Goal: Information Seeking & Learning: Learn about a topic

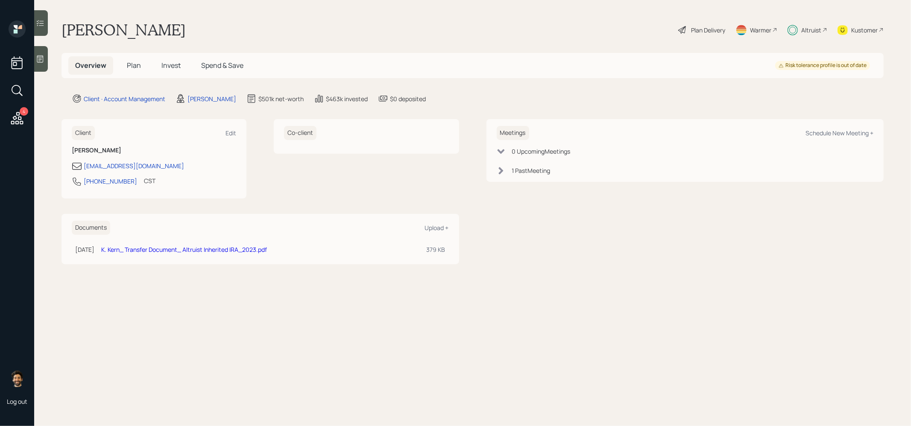
click at [175, 64] on span "Invest" at bounding box center [170, 65] width 19 height 9
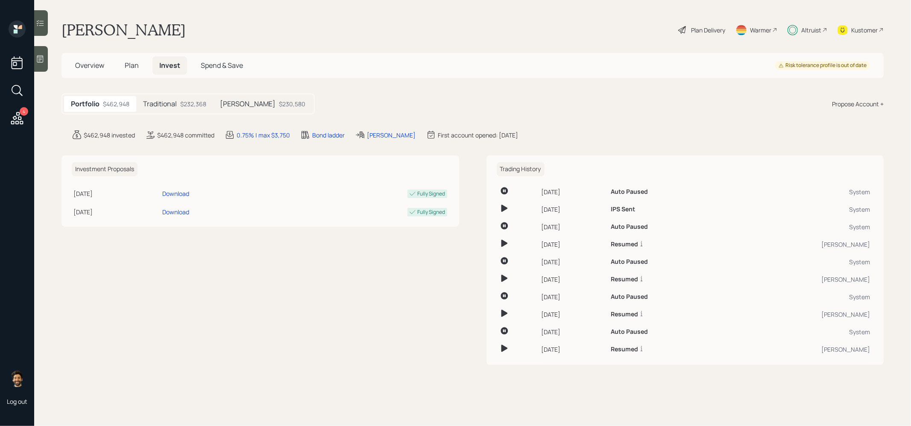
click at [173, 100] on h5 "Traditional" at bounding box center [160, 104] width 34 height 8
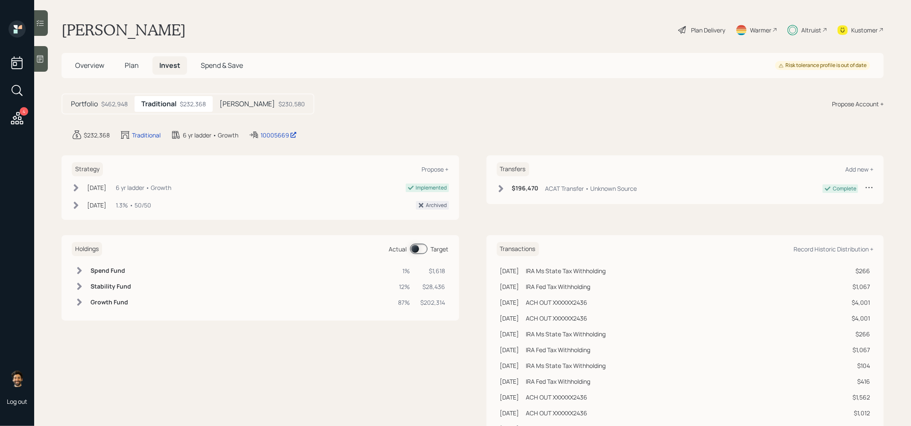
click at [240, 101] on h5 "Beni IRA" at bounding box center [248, 104] width 56 height 8
click at [175, 112] on div "Portfolio $462,948 Traditional $232,368 Beni IRA $230,580" at bounding box center [188, 104] width 253 height 21
click at [188, 103] on div "$232,368" at bounding box center [192, 104] width 26 height 9
click at [278, 103] on div "$230,580" at bounding box center [291, 104] width 26 height 9
click at [181, 103] on div "$232,368" at bounding box center [192, 104] width 26 height 9
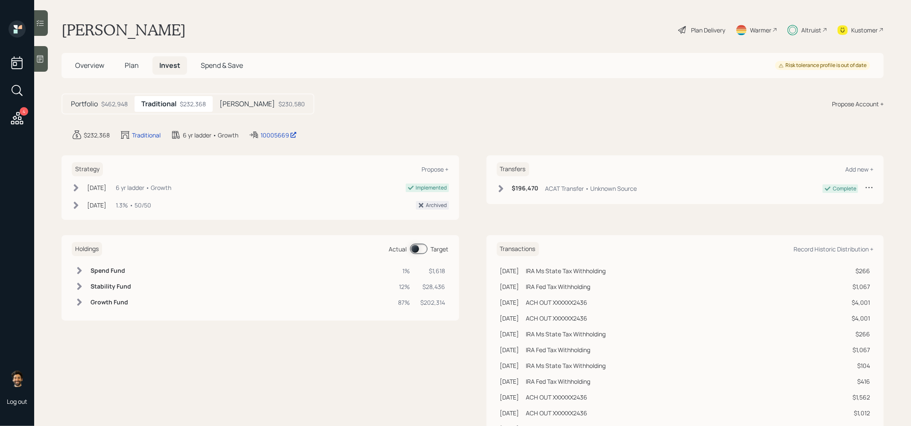
click at [238, 103] on h5 "Beni IRA" at bounding box center [248, 104] width 56 height 8
click at [96, 64] on span "Overview" at bounding box center [89, 65] width 29 height 9
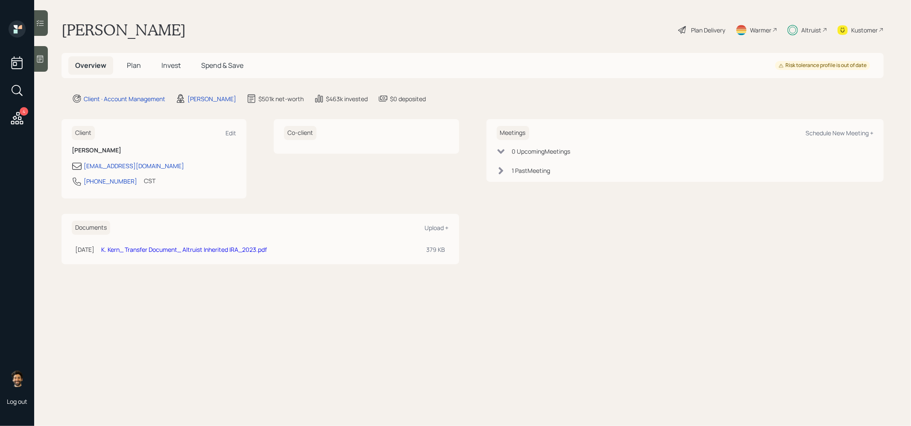
click at [133, 70] on h5 "Plan" at bounding box center [134, 65] width 28 height 18
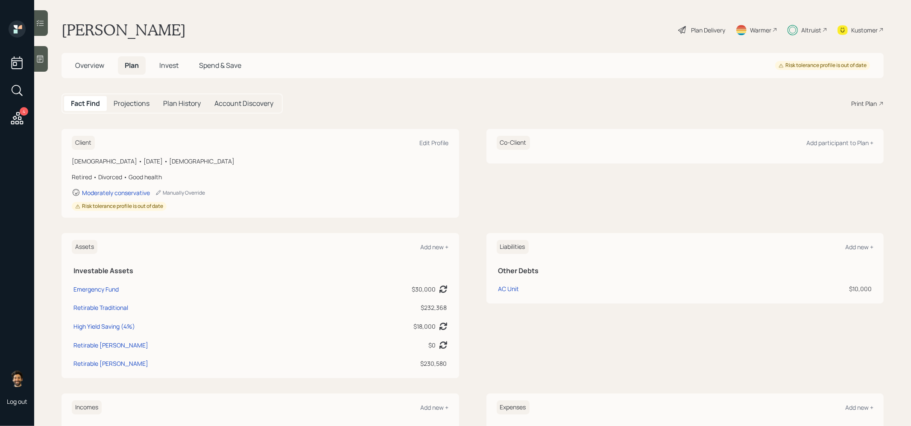
click at [166, 67] on span "Invest" at bounding box center [168, 65] width 19 height 9
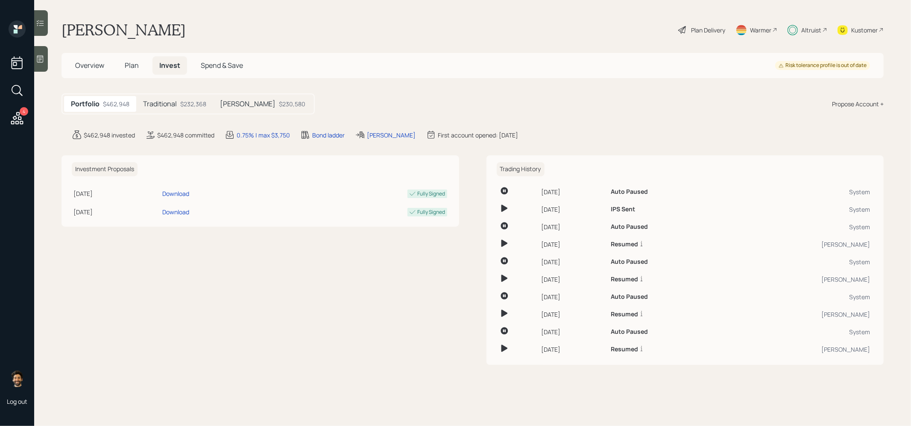
click at [719, 28] on div "Plan Delivery" at bounding box center [708, 30] width 34 height 9
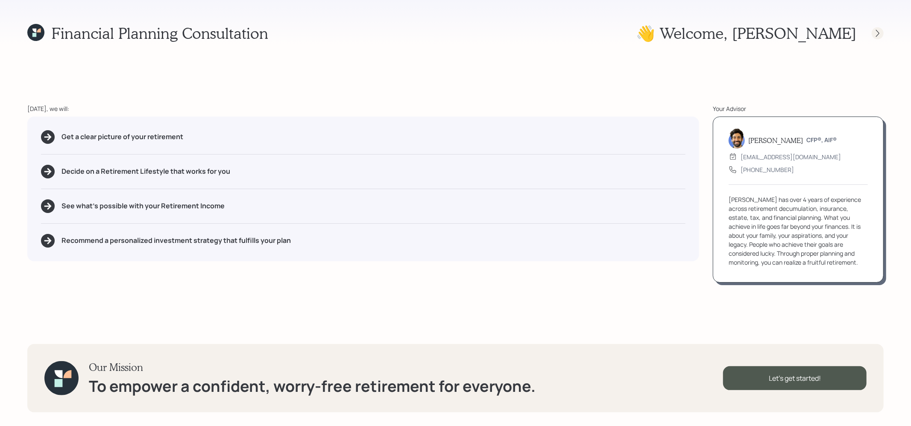
click at [876, 38] on div at bounding box center [878, 33] width 12 height 12
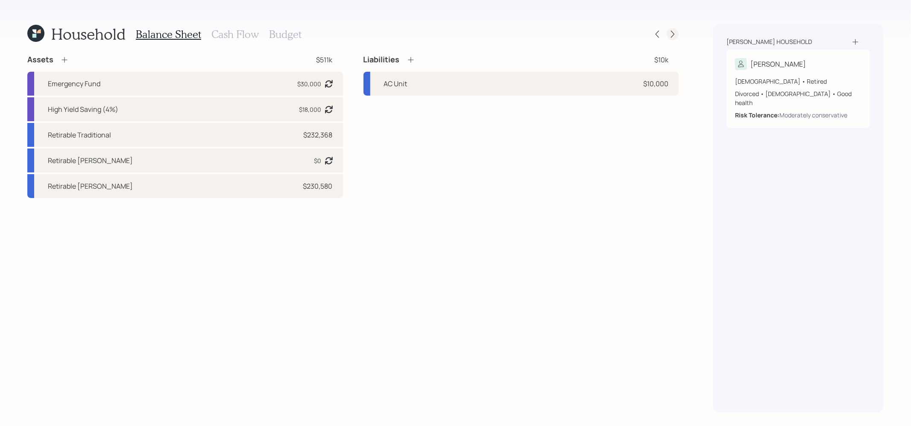
click at [673, 31] on icon at bounding box center [672, 34] width 9 height 9
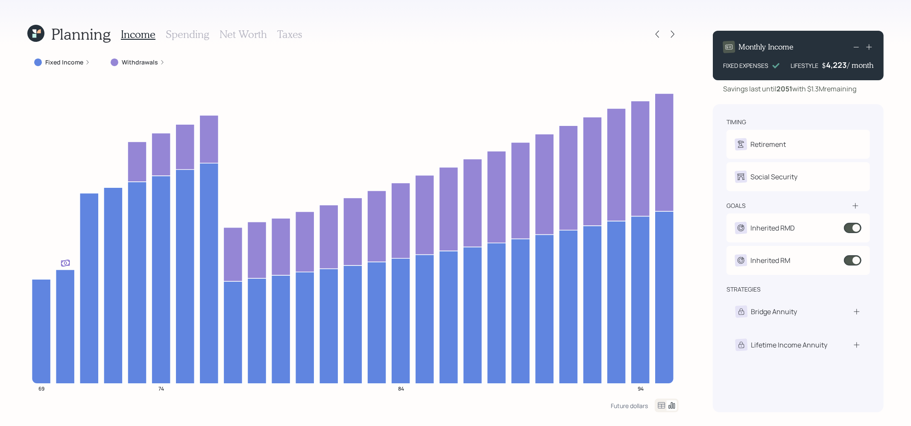
click at [42, 31] on icon at bounding box center [35, 33] width 17 height 17
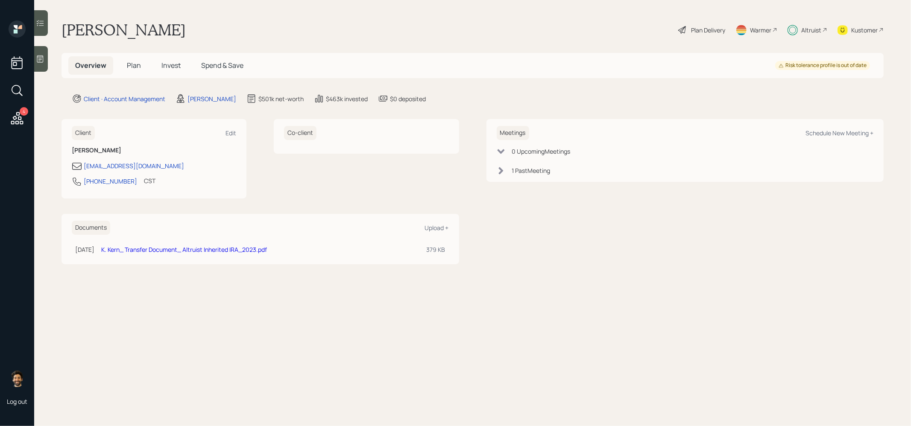
click at [172, 63] on span "Invest" at bounding box center [170, 65] width 19 height 9
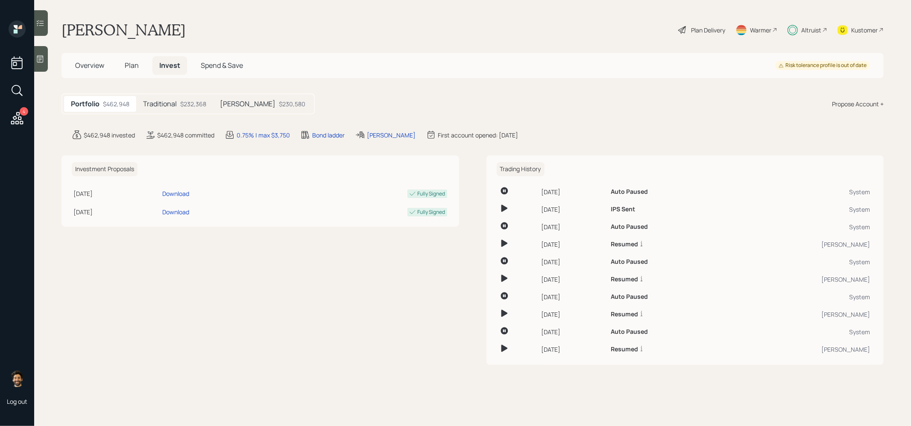
click at [238, 102] on h5 "Beni IRA" at bounding box center [248, 104] width 56 height 8
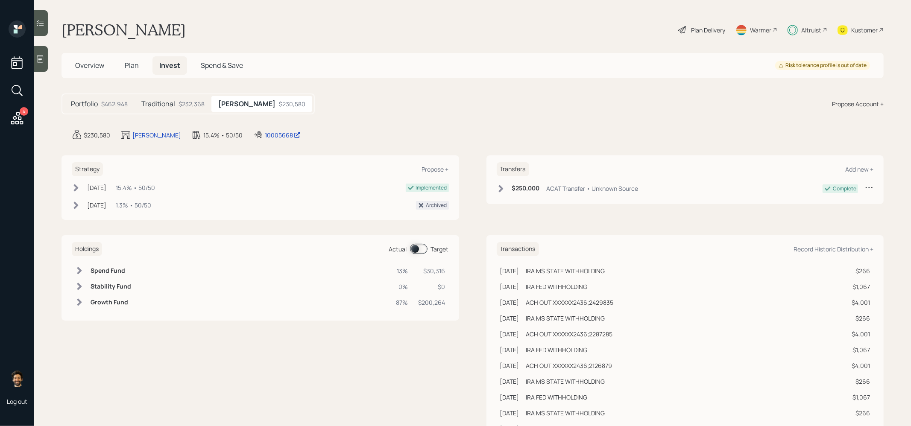
click at [714, 27] on div "Plan Delivery" at bounding box center [708, 30] width 34 height 9
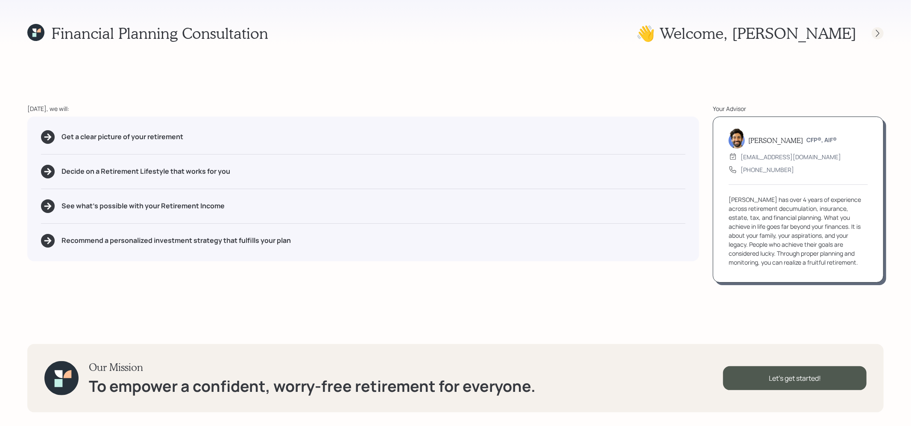
click at [878, 35] on icon at bounding box center [878, 33] width 9 height 9
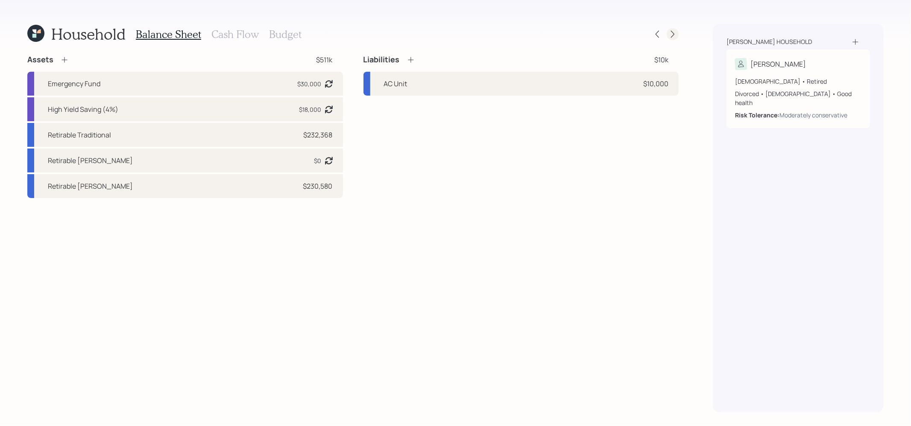
click at [676, 35] on icon at bounding box center [672, 34] width 9 height 9
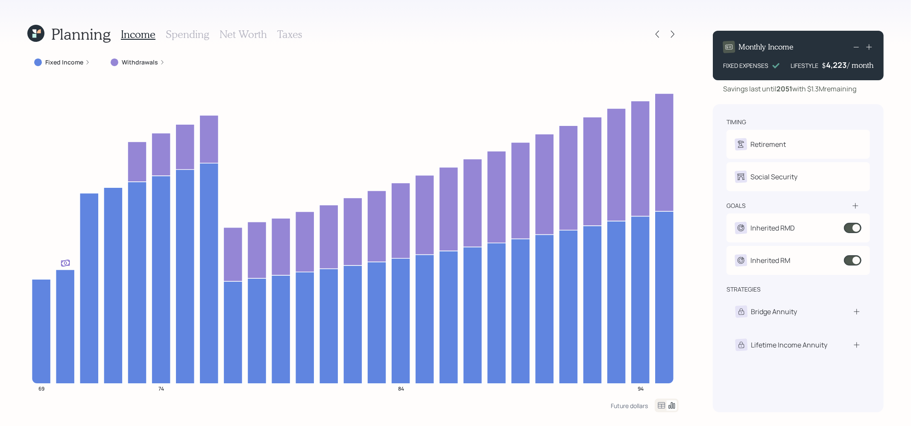
click at [36, 32] on icon at bounding box center [35, 33] width 17 height 17
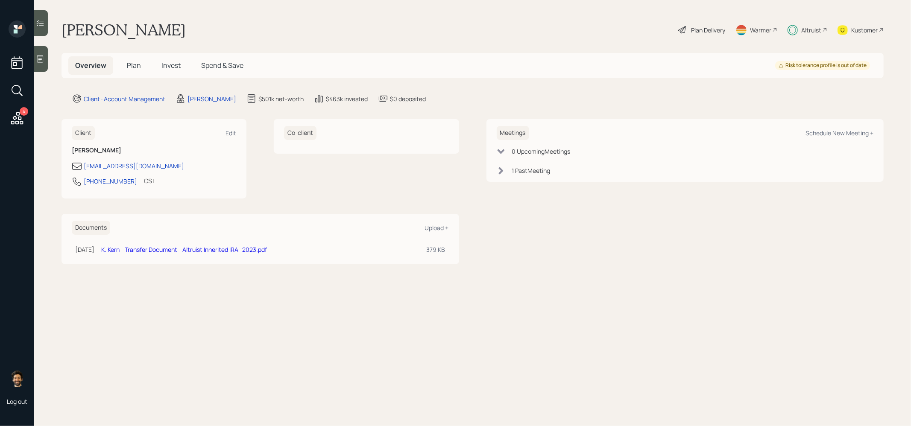
click at [812, 34] on div "Altruist" at bounding box center [811, 30] width 20 height 9
click at [811, 26] on div "Altruist" at bounding box center [811, 30] width 20 height 9
click at [167, 67] on span "Invest" at bounding box center [170, 65] width 19 height 9
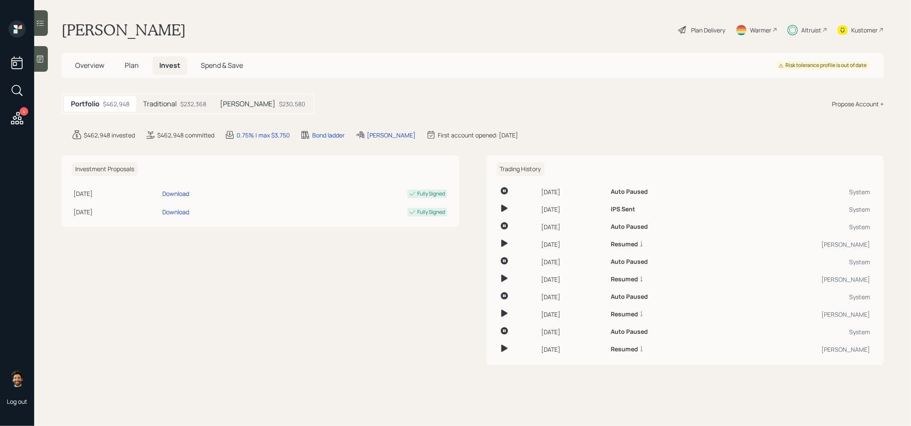
click at [170, 104] on h5 "Traditional" at bounding box center [160, 104] width 34 height 8
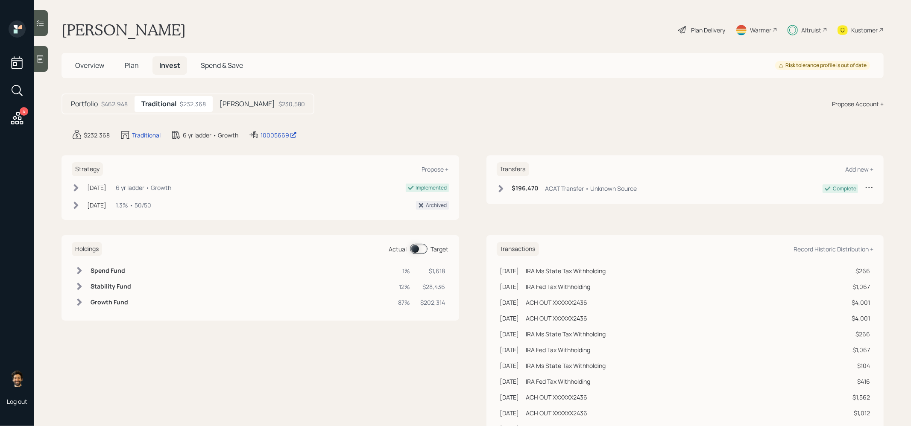
click at [245, 107] on div "Beni IRA $230,580" at bounding box center [262, 104] width 99 height 16
click at [184, 105] on div "$232,368" at bounding box center [192, 104] width 26 height 9
click at [236, 104] on h5 "Beni IRA" at bounding box center [248, 104] width 56 height 8
click at [184, 106] on div "$232,368" at bounding box center [192, 104] width 26 height 9
click at [237, 105] on h5 "Beni IRA" at bounding box center [248, 104] width 56 height 8
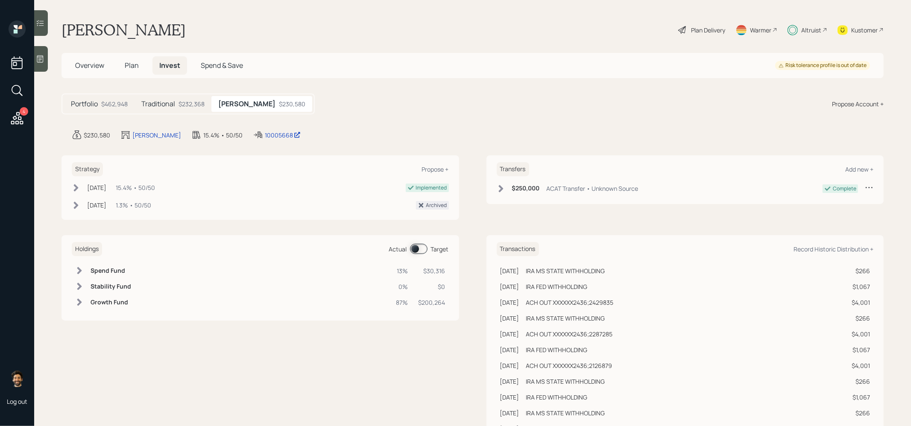
click at [188, 105] on div "$232,368" at bounding box center [192, 104] width 26 height 9
click at [138, 66] on span "Plan" at bounding box center [132, 65] width 14 height 9
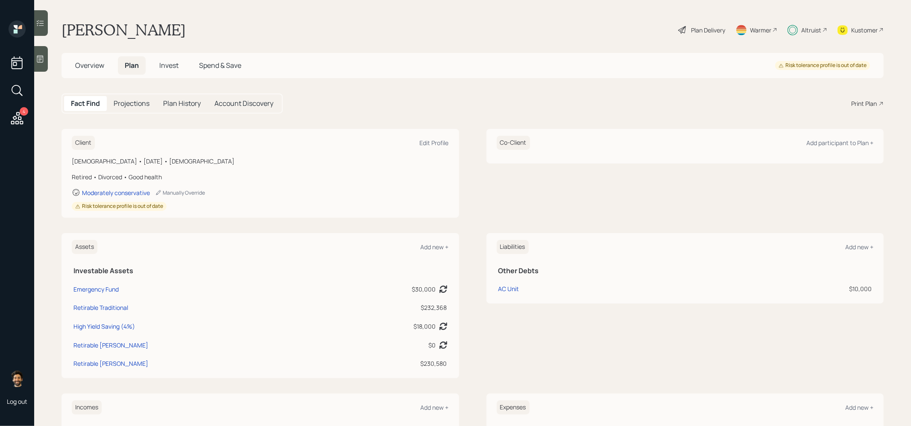
click at [706, 30] on div "Plan Delivery" at bounding box center [708, 30] width 34 height 9
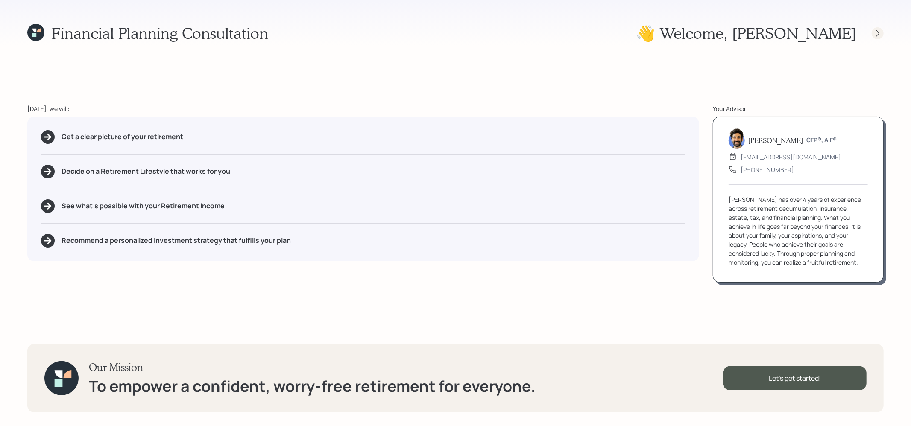
click at [882, 30] on div at bounding box center [878, 33] width 12 height 12
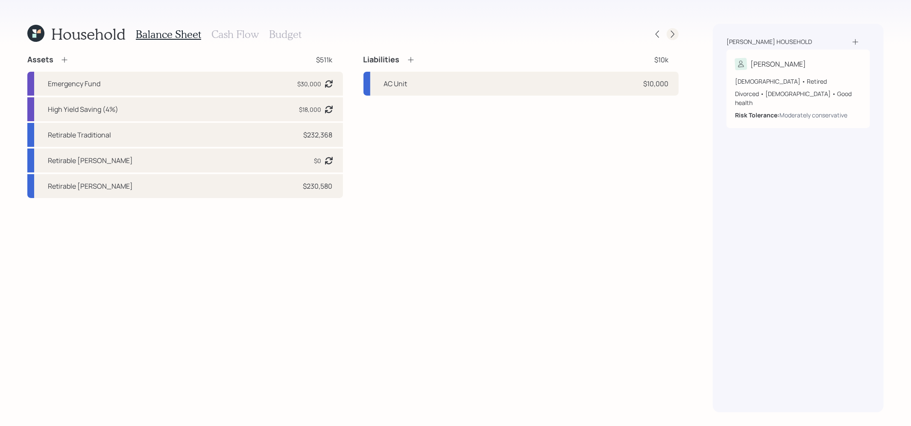
click at [669, 28] on div at bounding box center [664, 34] width 27 height 12
click at [672, 32] on icon at bounding box center [672, 34] width 3 height 7
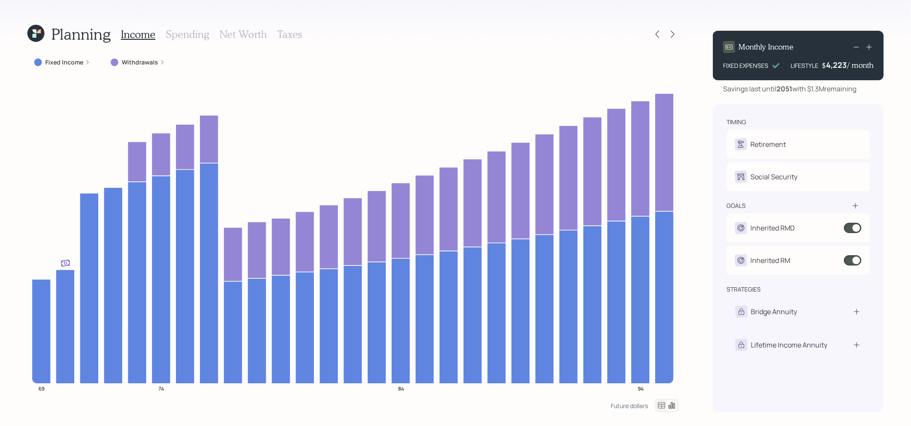
click at [35, 32] on icon at bounding box center [34, 31] width 4 height 4
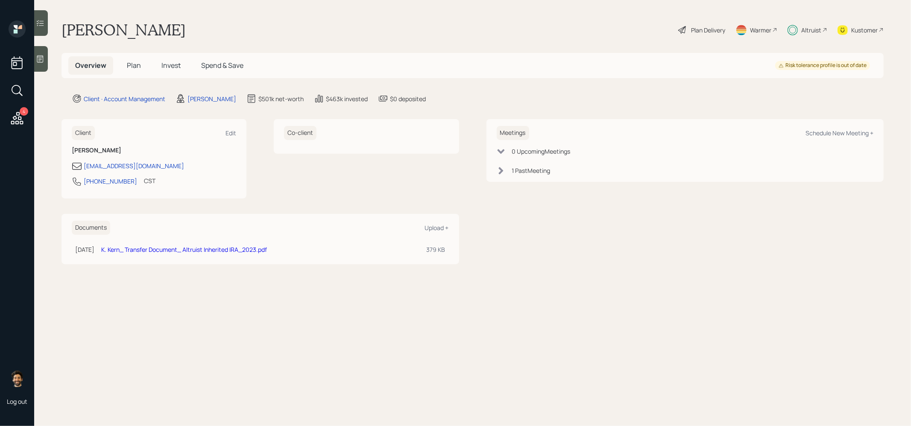
click at [175, 68] on span "Invest" at bounding box center [170, 65] width 19 height 9
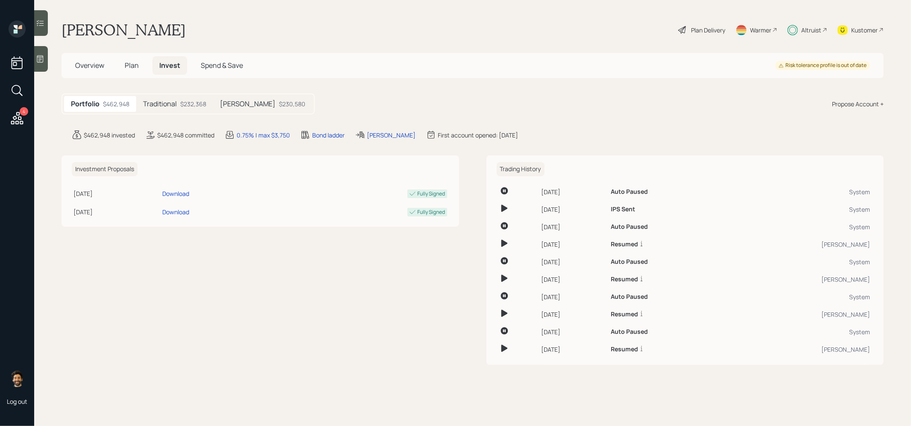
click at [181, 105] on div "$232,368" at bounding box center [193, 104] width 26 height 9
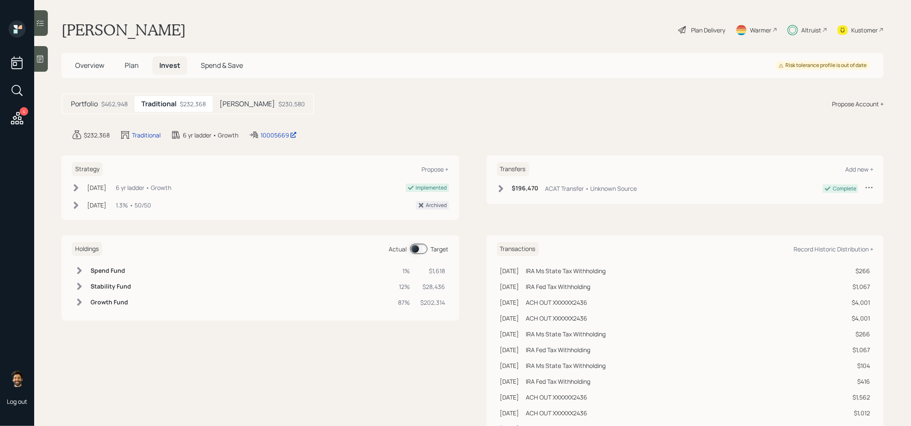
click at [238, 103] on h5 "Beni IRA" at bounding box center [248, 104] width 56 height 8
click at [186, 101] on div "$232,368" at bounding box center [192, 104] width 26 height 9
click at [228, 103] on h5 "Beni IRA" at bounding box center [248, 104] width 56 height 8
click at [182, 105] on div "$232,368" at bounding box center [192, 104] width 26 height 9
click at [232, 109] on div "Beni IRA $230,580" at bounding box center [262, 104] width 99 height 16
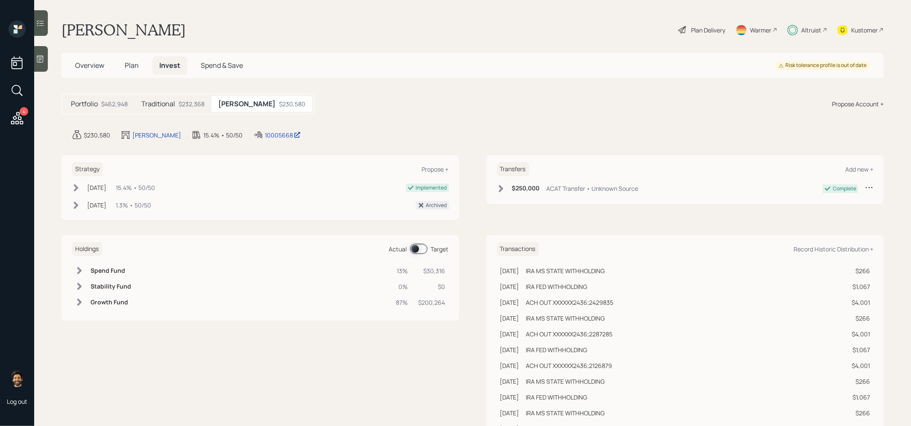
click at [188, 104] on div "$232,368" at bounding box center [192, 104] width 26 height 9
click at [83, 282] on icon at bounding box center [79, 286] width 9 height 9
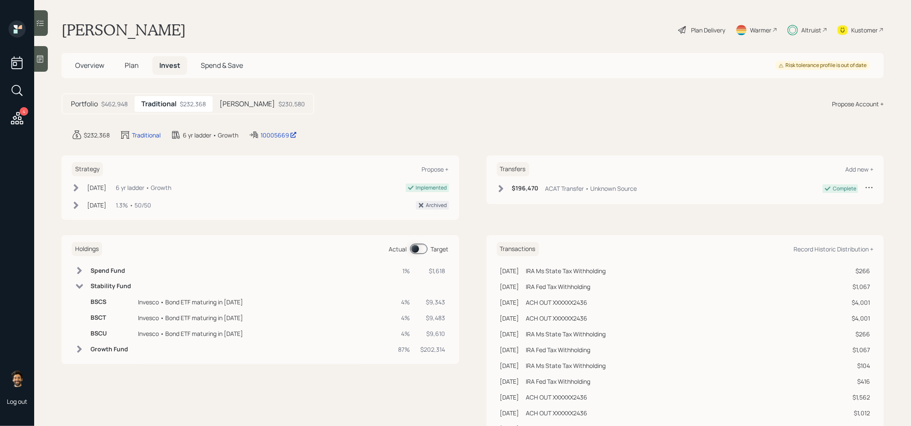
click at [83, 282] on icon at bounding box center [79, 286] width 9 height 9
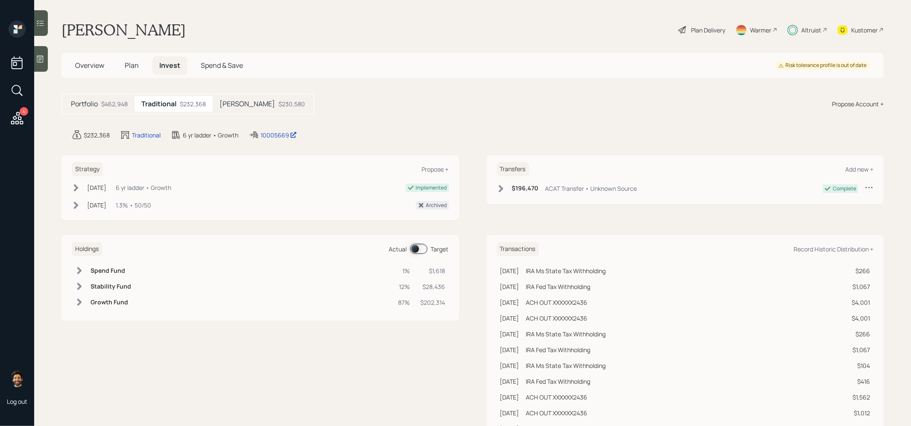
click at [702, 30] on div "Plan Delivery" at bounding box center [708, 30] width 34 height 9
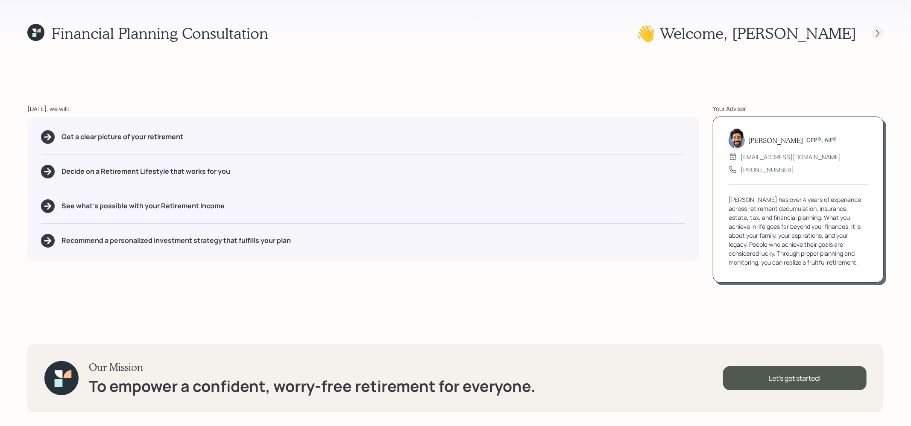
click at [875, 35] on icon at bounding box center [878, 33] width 9 height 9
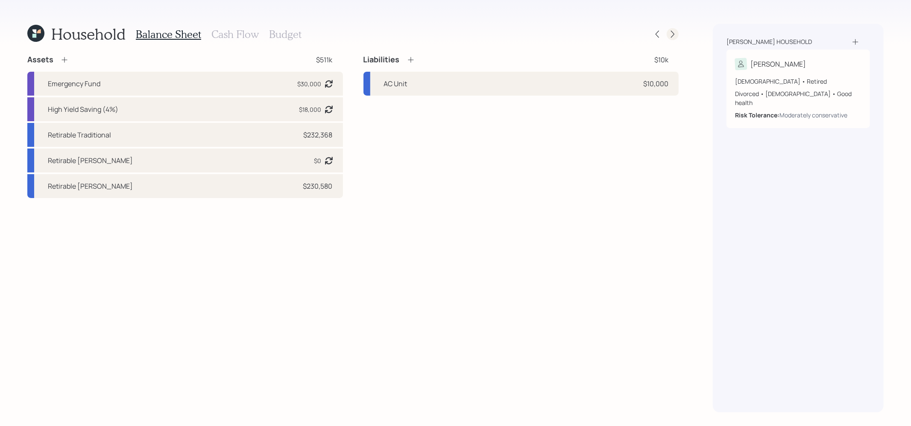
click at [671, 38] on div at bounding box center [673, 34] width 12 height 12
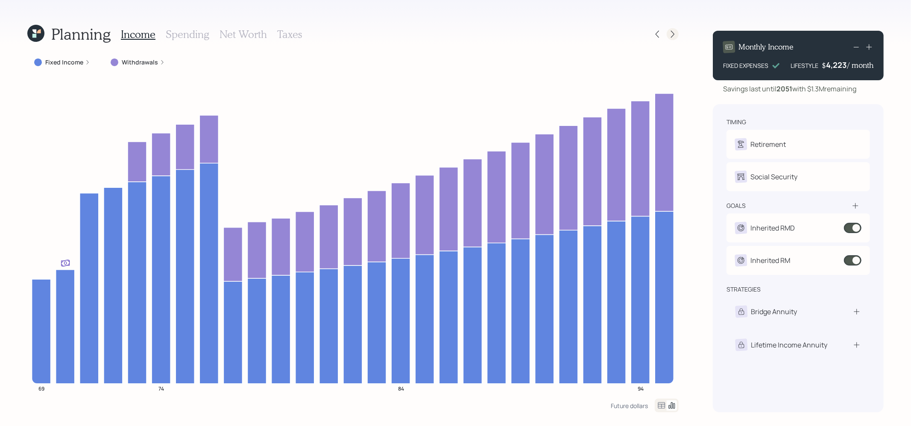
click at [676, 38] on icon at bounding box center [672, 34] width 9 height 9
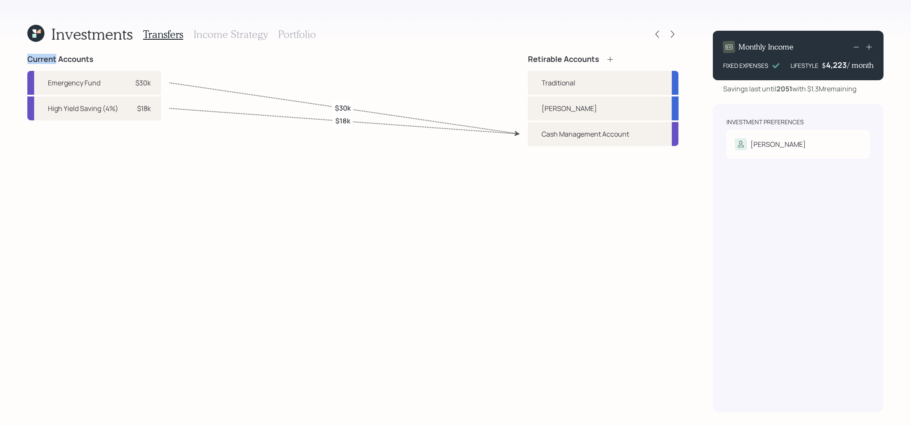
click at [676, 38] on icon at bounding box center [672, 34] width 9 height 9
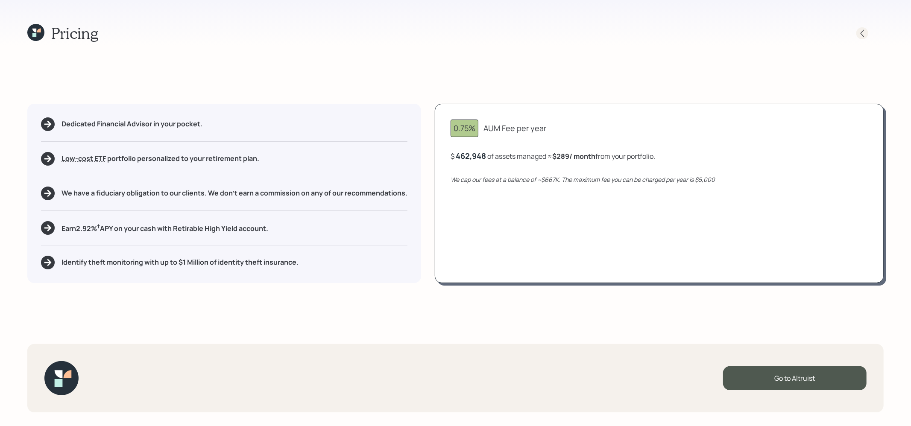
click at [861, 37] on div at bounding box center [862, 33] width 12 height 12
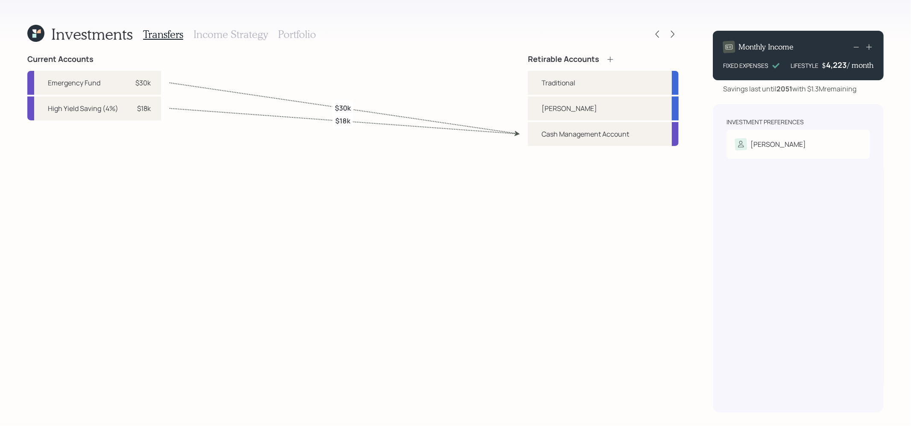
click at [228, 33] on h3 "Income Strategy" at bounding box center [230, 34] width 74 height 12
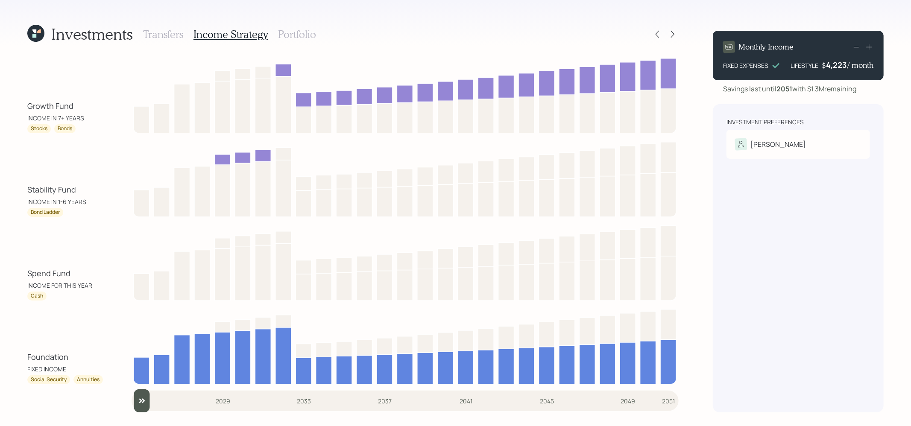
click at [299, 34] on h3 "Portfolio" at bounding box center [297, 34] width 38 height 12
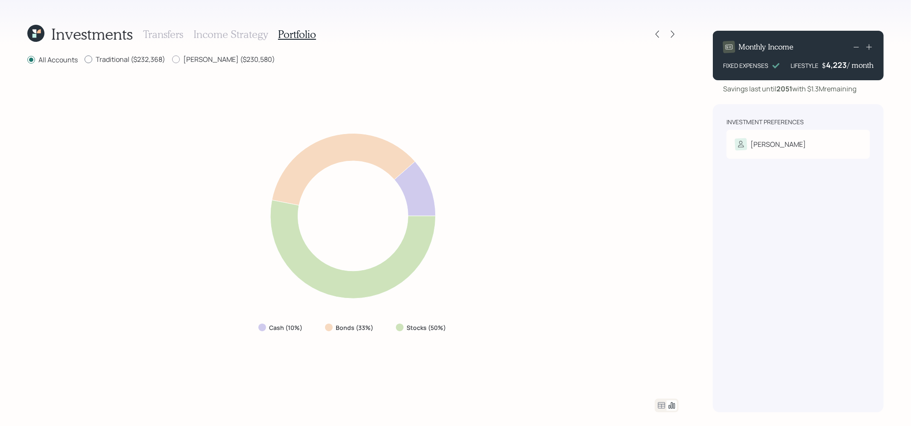
click at [129, 60] on label "Traditional ($232,368)" at bounding box center [125, 59] width 81 height 9
click at [85, 60] on input "Traditional ($232,368)" at bounding box center [84, 59] width 0 height 0
radio input "true"
radio input "false"
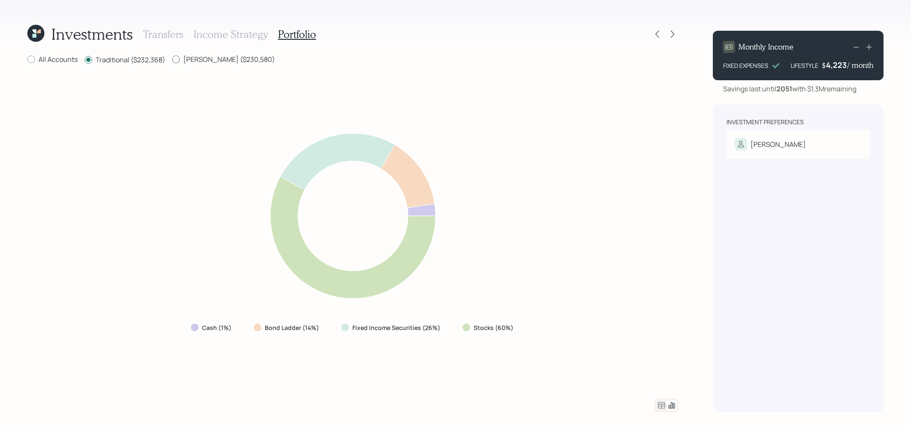
click at [182, 56] on label "Beni IRA ($230,580)" at bounding box center [223, 59] width 103 height 9
click at [172, 59] on input "Beni IRA ($230,580)" at bounding box center [172, 59] width 0 height 0
radio input "true"
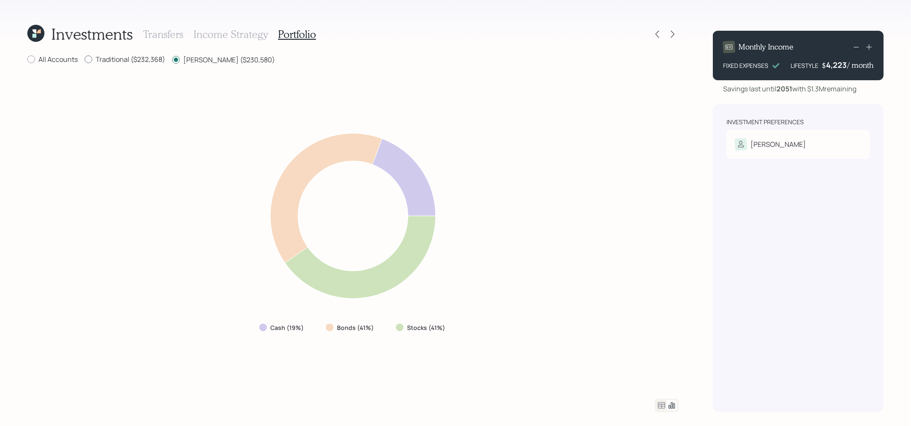
click at [122, 61] on label "Traditional ($232,368)" at bounding box center [125, 59] width 81 height 9
click at [85, 60] on input "Traditional ($232,368)" at bounding box center [84, 59] width 0 height 0
radio input "true"
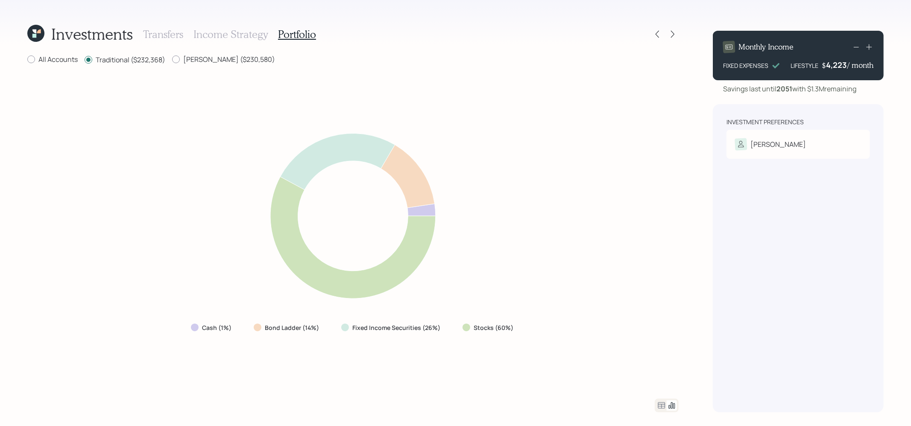
click at [657, 408] on icon at bounding box center [662, 406] width 10 height 10
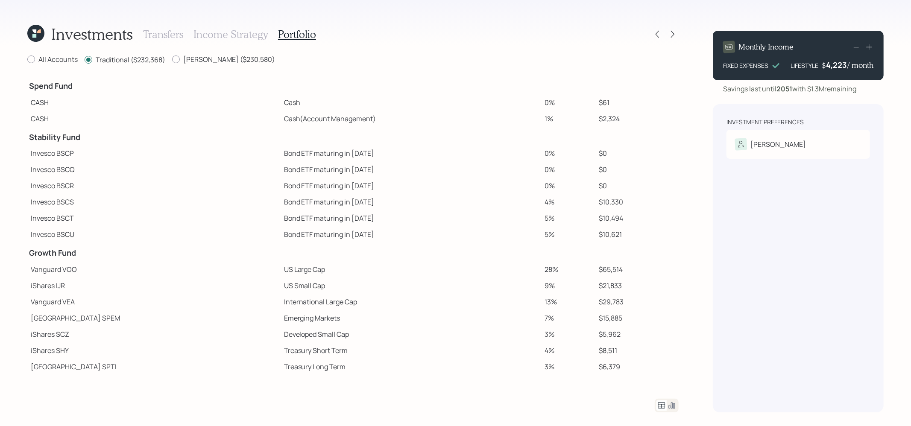
click at [659, 408] on icon at bounding box center [661, 405] width 7 height 6
click at [211, 59] on label "Beni IRA ($230,580)" at bounding box center [223, 59] width 103 height 9
click at [172, 59] on input "Beni IRA ($230,580)" at bounding box center [172, 59] width 0 height 0
radio input "true"
radio input "false"
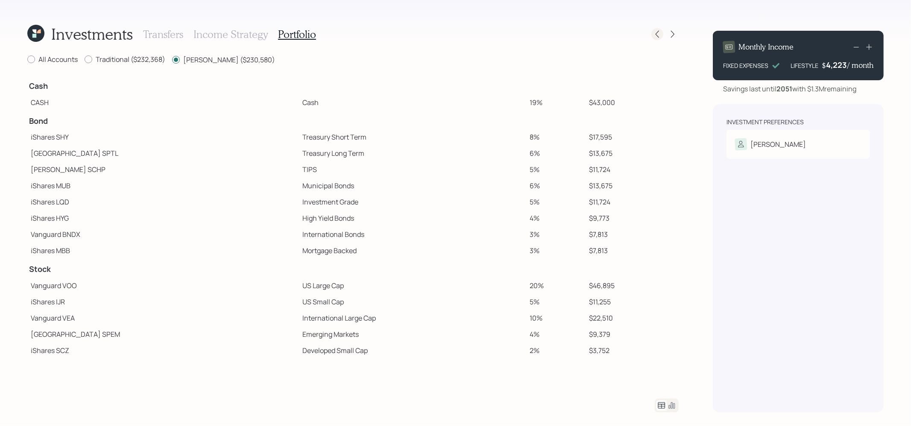
click at [654, 31] on icon at bounding box center [657, 34] width 9 height 9
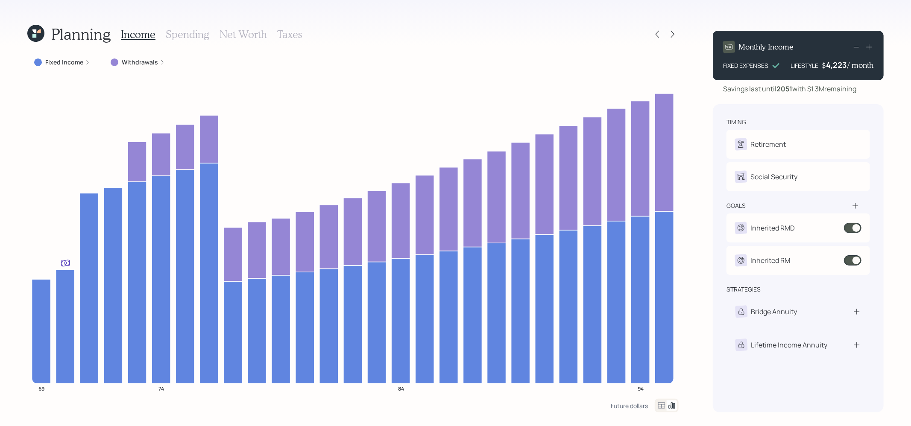
click at [658, 405] on icon at bounding box center [661, 405] width 7 height 6
